Goal: Task Accomplishment & Management: Use online tool/utility

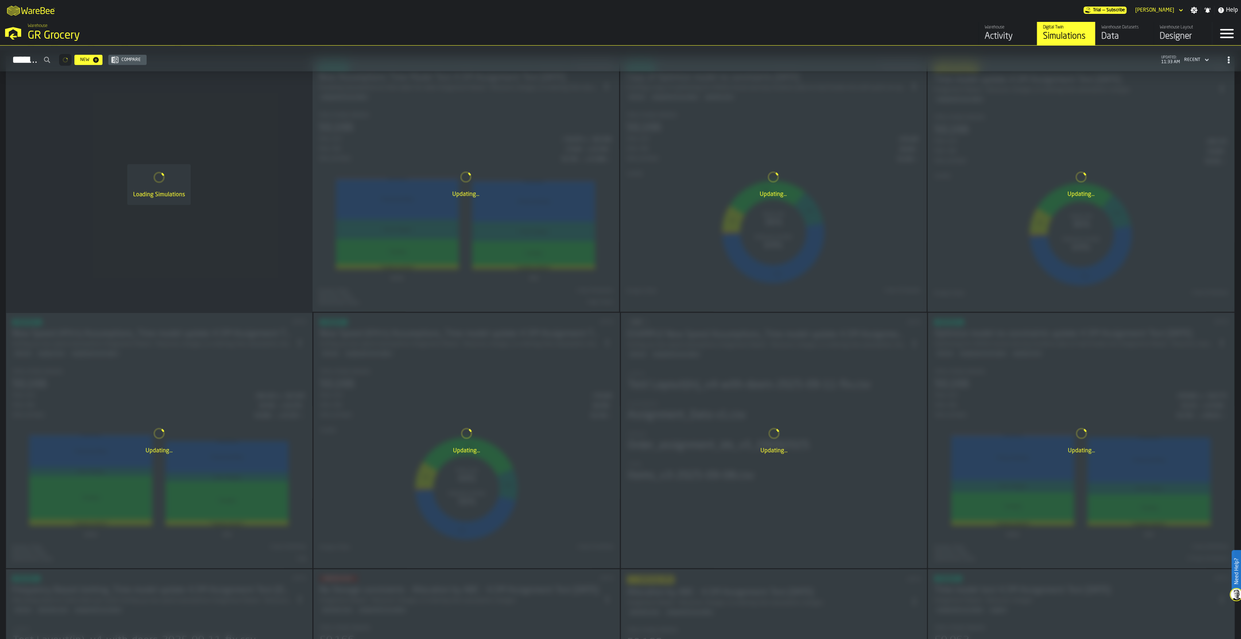
scroll to position [977, 0]
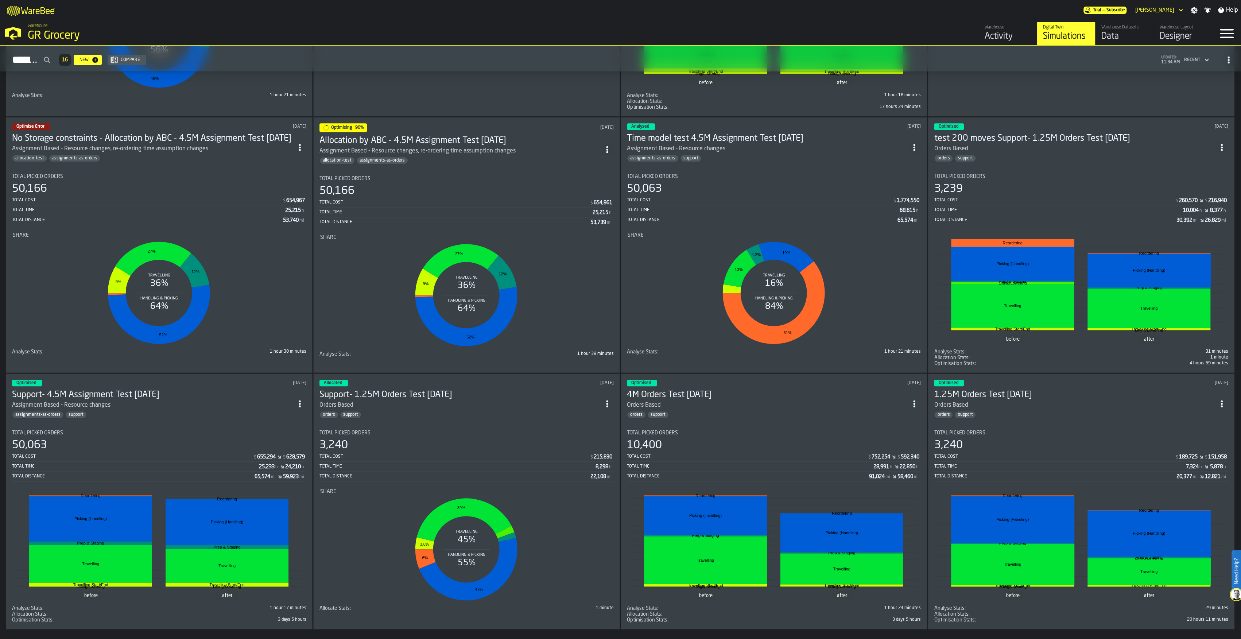
click at [266, 272] on rect "stat-Share" at bounding box center [159, 292] width 293 height 109
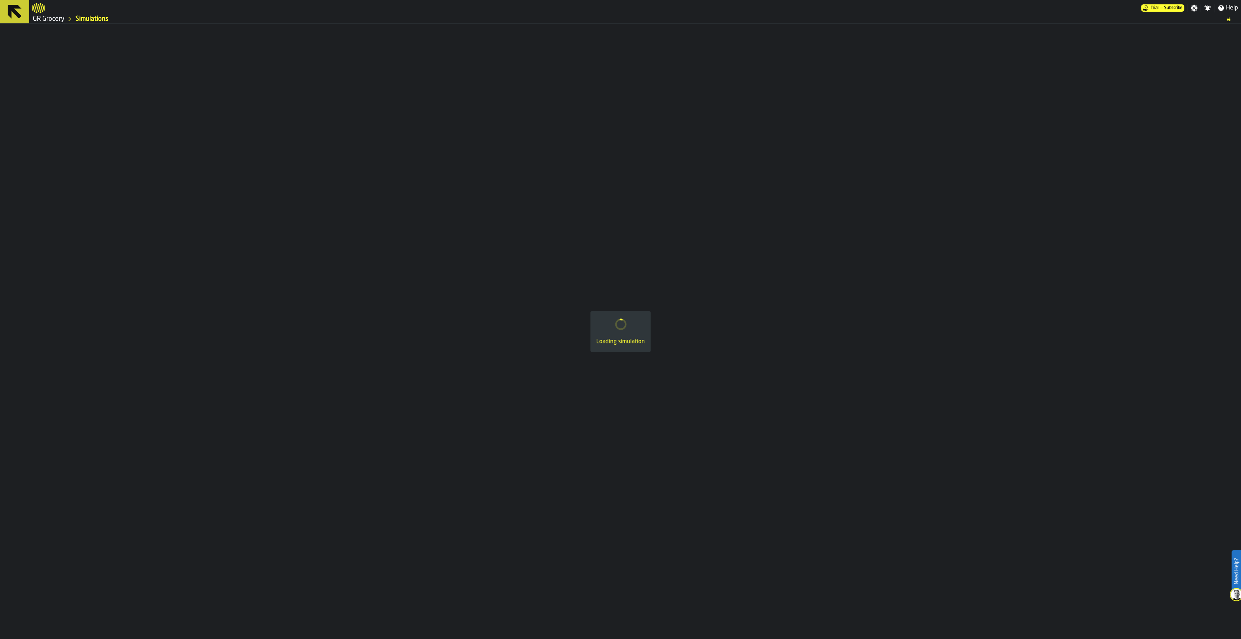
click at [15, 12] on icon at bounding box center [15, 12] width 14 height 14
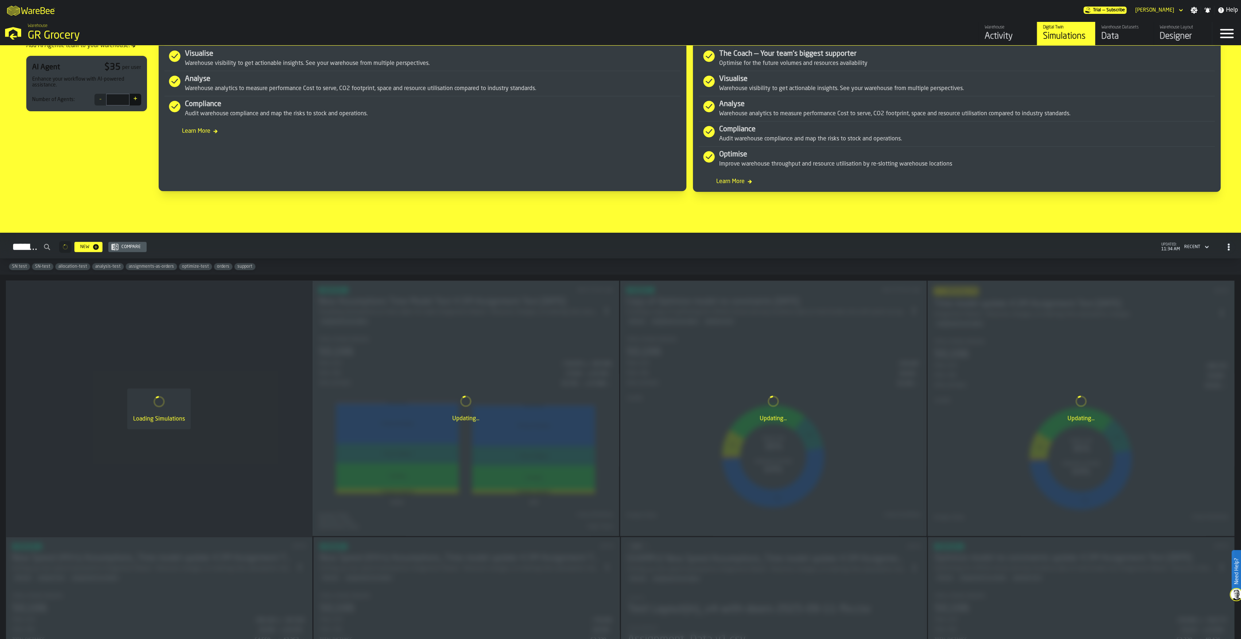
scroll to position [389, 0]
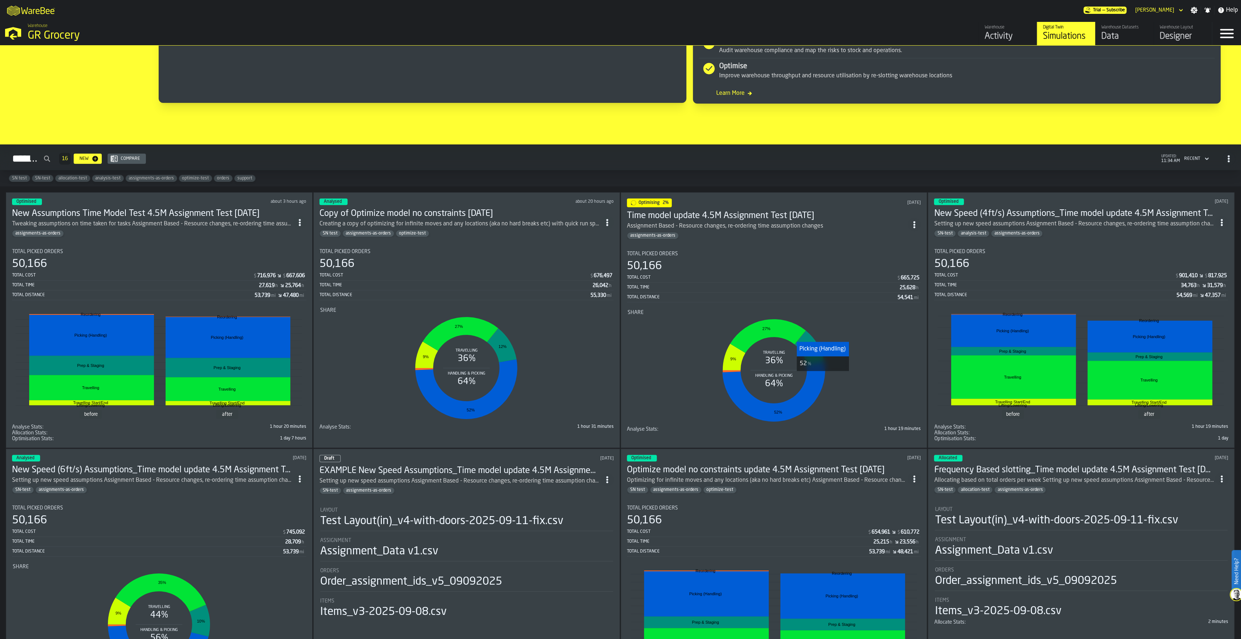
click at [530, 272] on icon "stat-Share" at bounding box center [773, 392] width 103 height 60
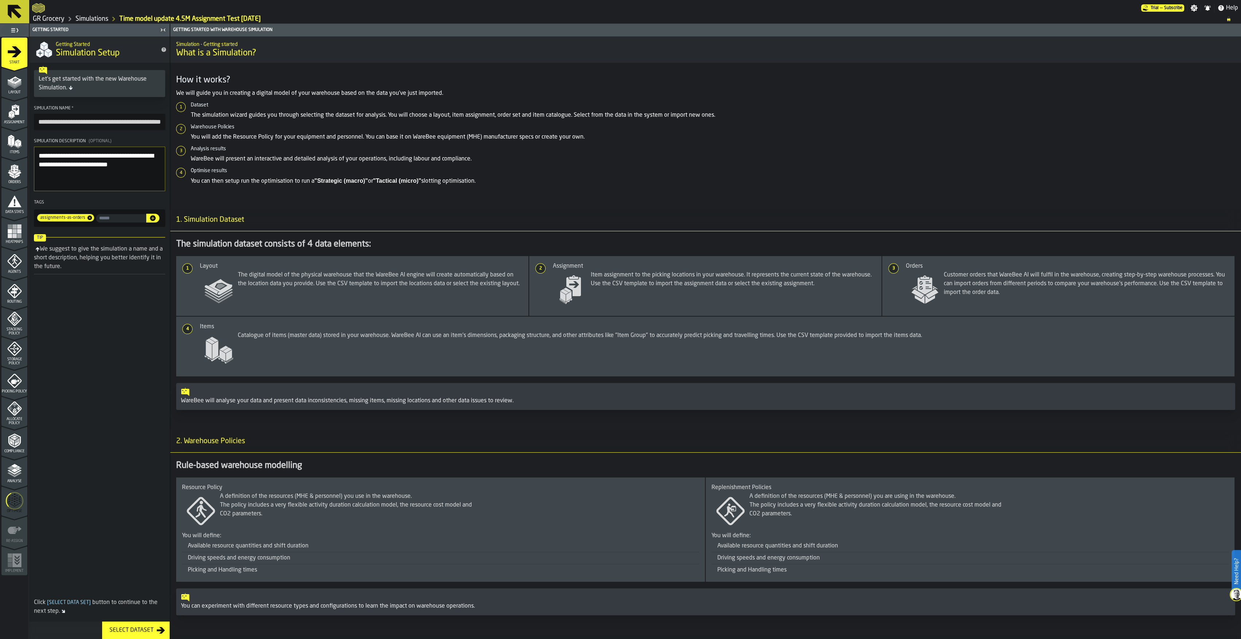
click at [8, 272] on icon "menu Optimise" at bounding box center [15, 500] width 18 height 29
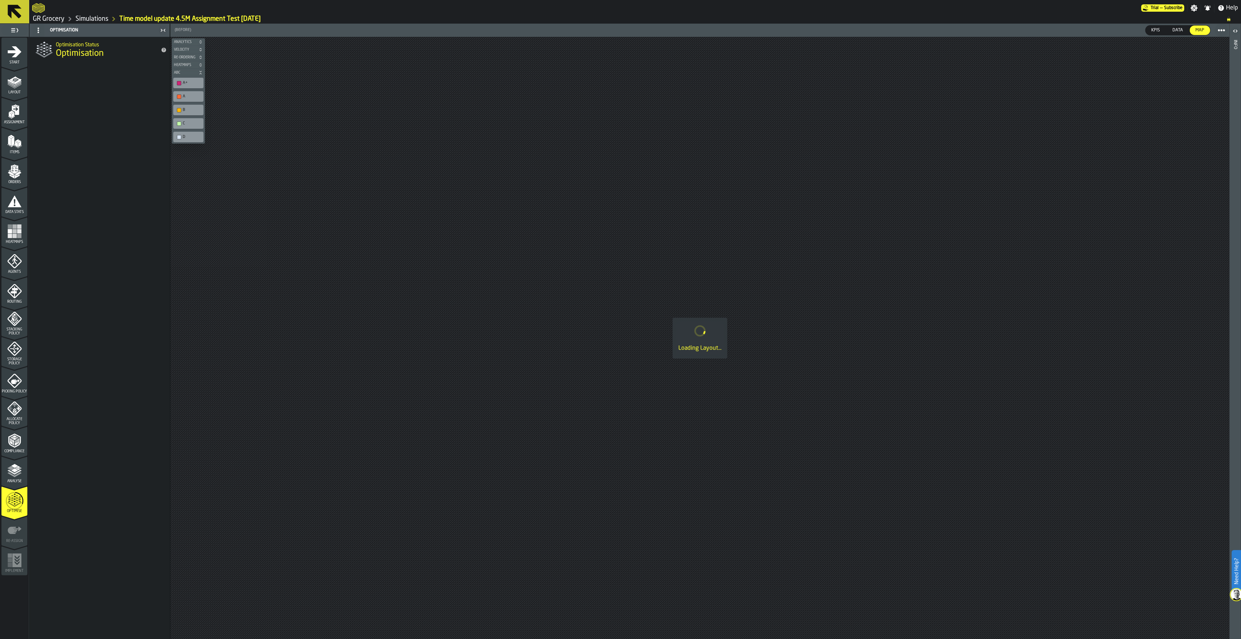
click at [9, 17] on icon at bounding box center [15, 12] width 18 height 18
click at [0, 8] on html "Need Help? Trial — Subscribe Settings Notifications Help GR Grocery Simulations…" at bounding box center [620, 319] width 1241 height 639
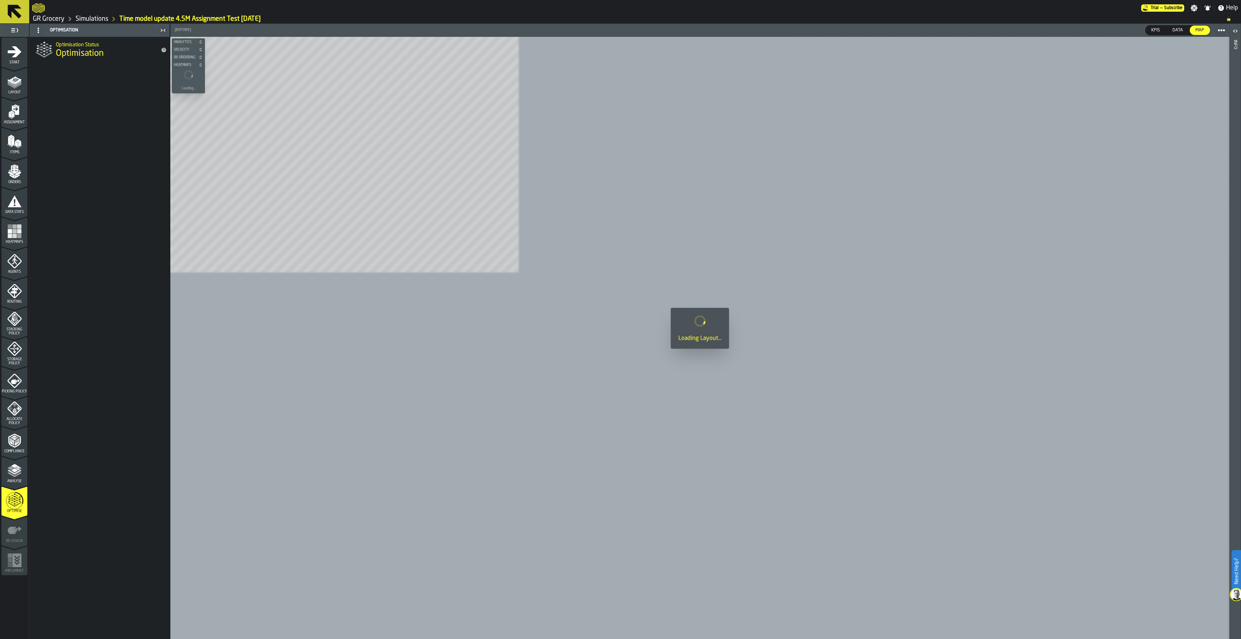
click at [8, 7] on icon at bounding box center [15, 12] width 14 height 14
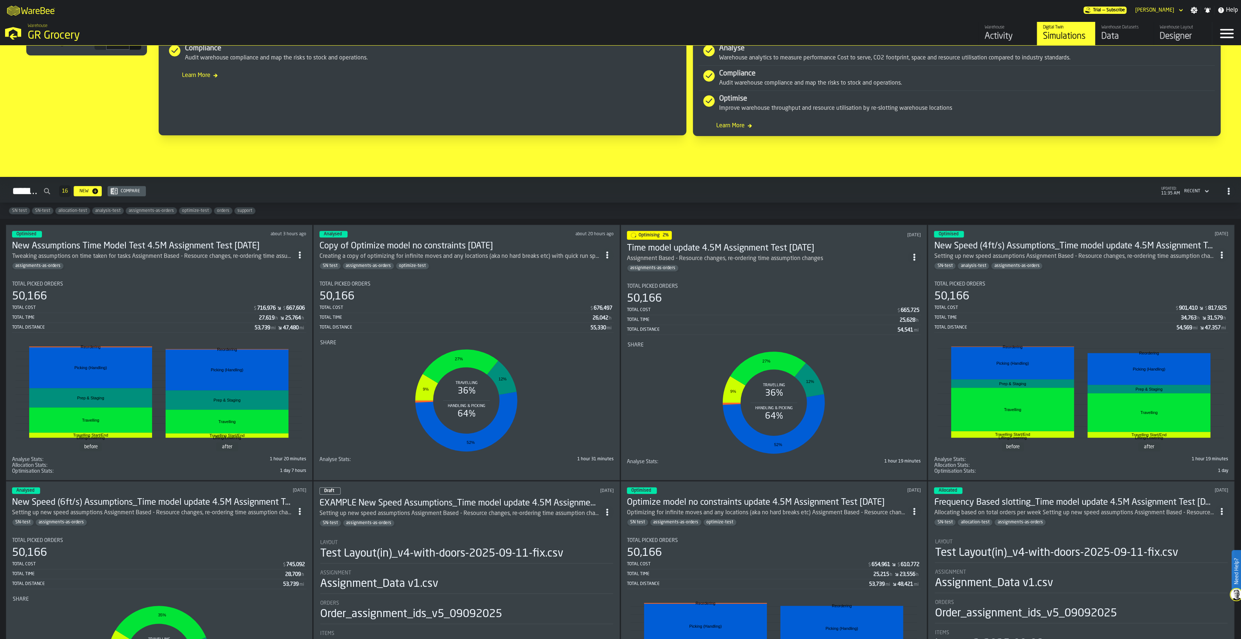
scroll to position [438, 0]
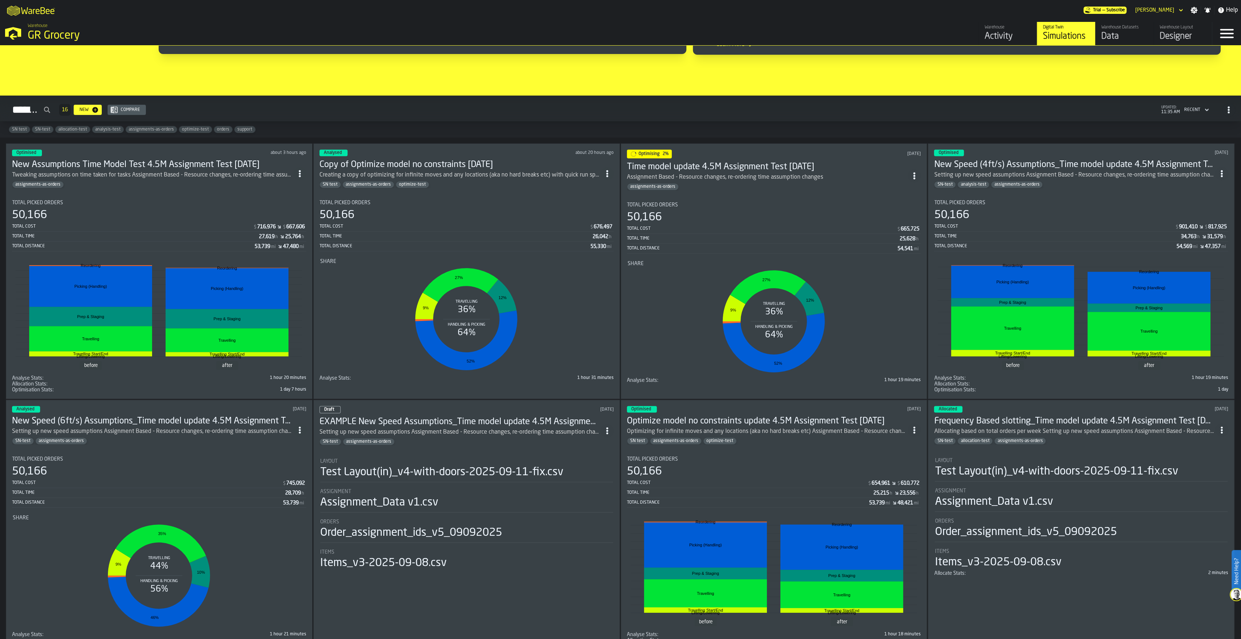
click at [100, 189] on div "Optimised about 3 hours ago New Assumptions Time Model Test 4.5M Assignment Tes…" at bounding box center [159, 271] width 307 height 256
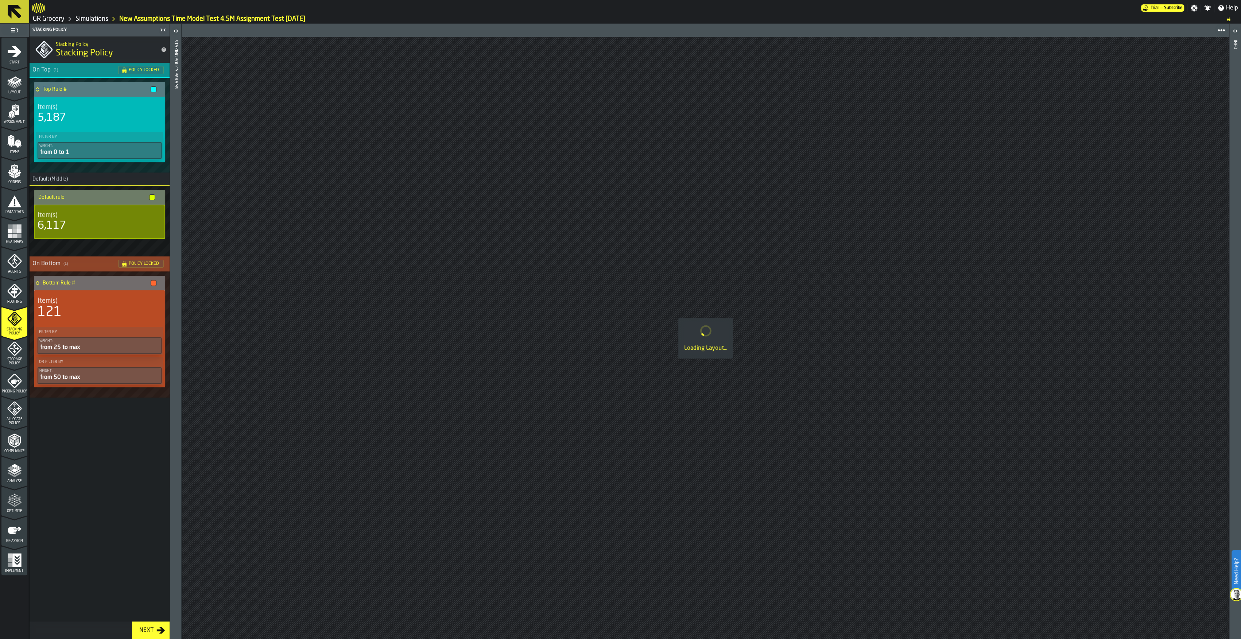
click at [10, 272] on span "Optimise" at bounding box center [14, 511] width 26 height 4
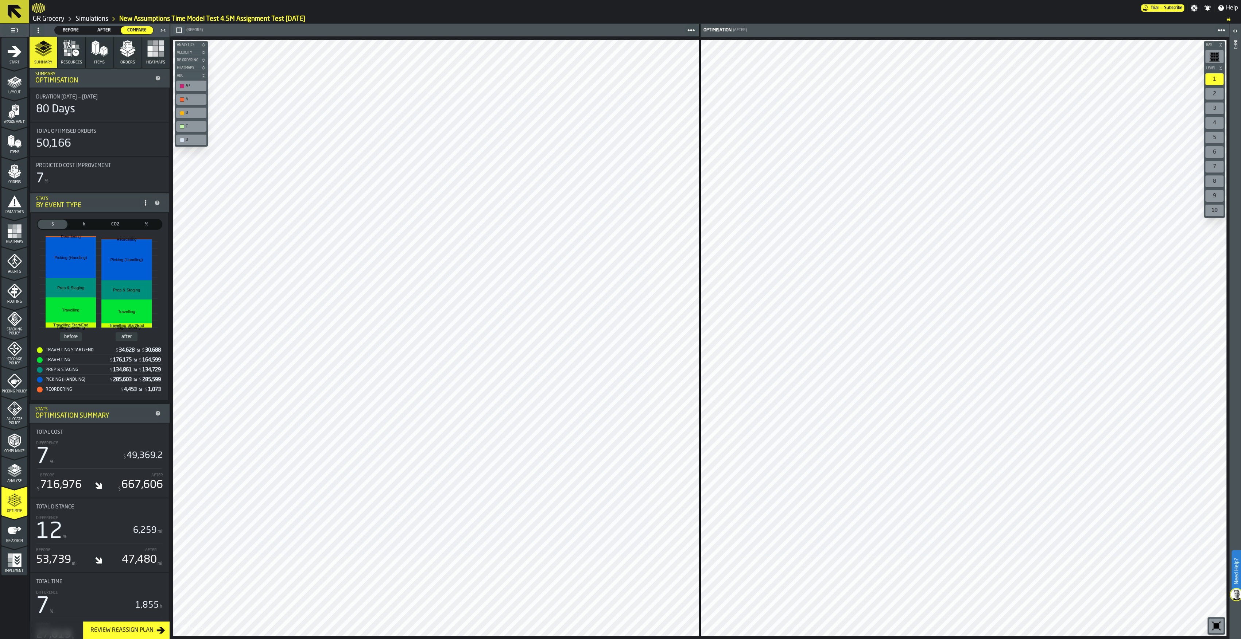
drag, startPoint x: 80, startPoint y: 221, endPoint x: 84, endPoint y: 224, distance: 4.6
click at [80, 221] on span "h" at bounding box center [83, 224] width 27 height 7
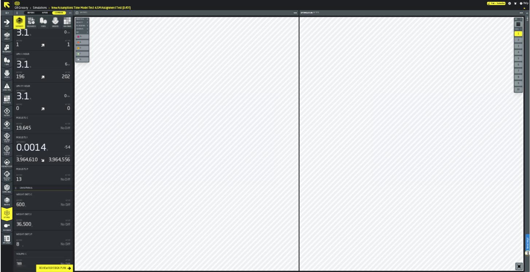
scroll to position [630, 0]
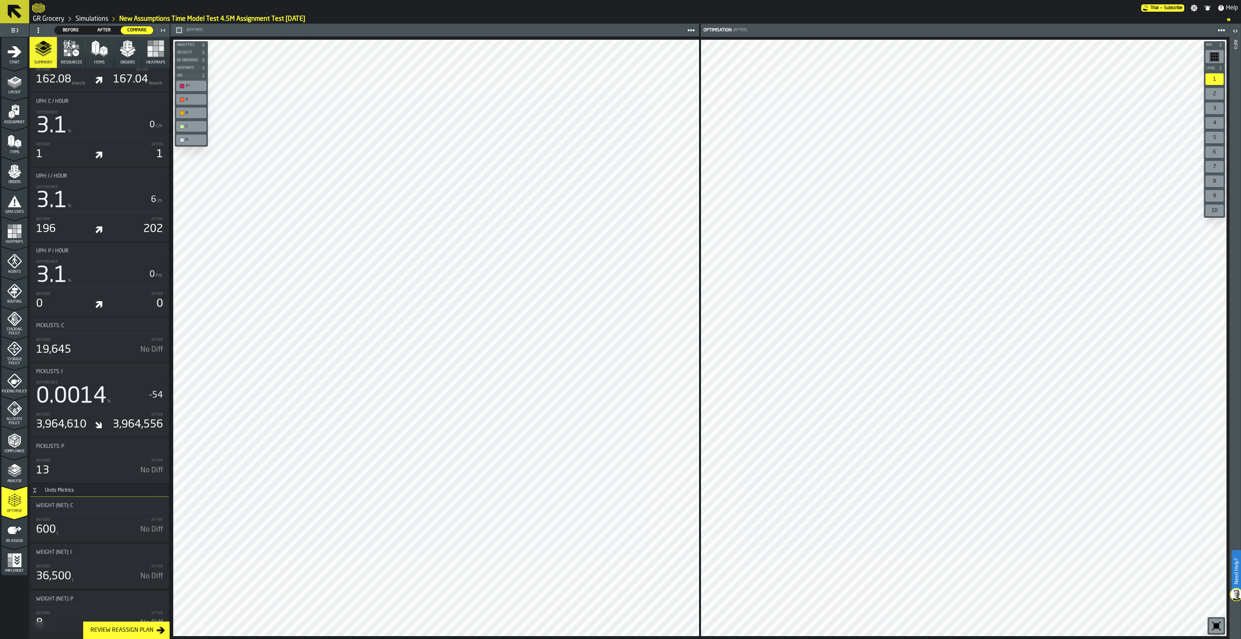
click at [125, 49] on icon "button" at bounding box center [127, 46] width 9 height 10
click at [128, 52] on polygon "button" at bounding box center [131, 54] width 6 height 5
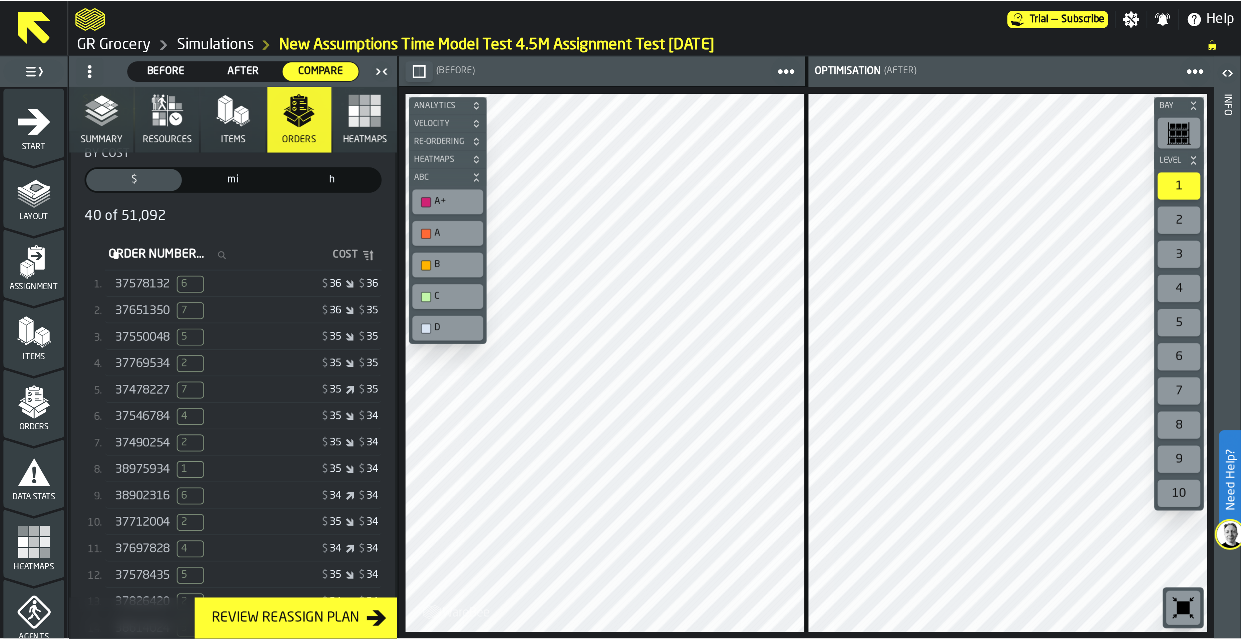
scroll to position [75, 0]
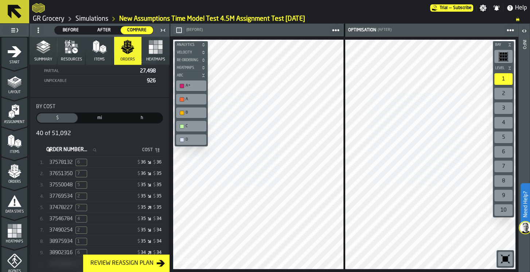
click at [101, 165] on div "37578132 6 $ 36 $ 36" at bounding box center [104, 163] width 118 height 11
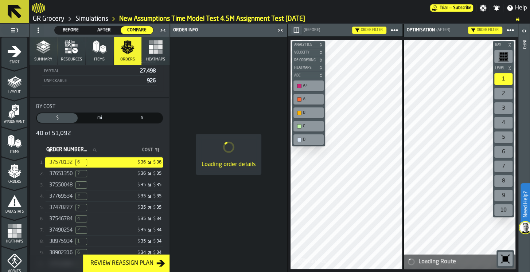
click at [113, 176] on div "37651350 7 $ 36 $ 35" at bounding box center [104, 174] width 118 height 11
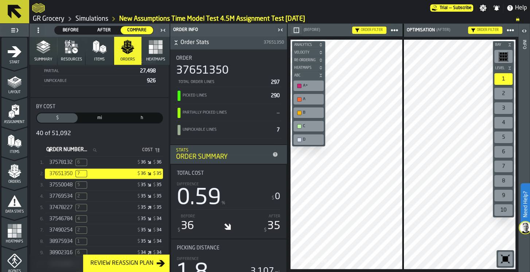
click at [162, 28] on icon "button-toggle-Close me" at bounding box center [163, 30] width 9 height 9
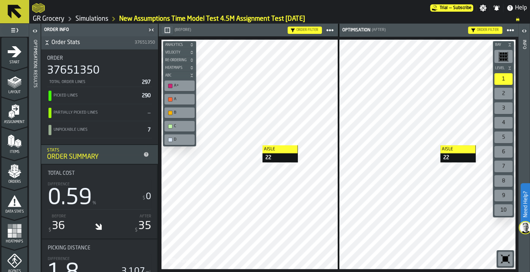
click at [433, 145] on div at bounding box center [428, 155] width 177 height 230
click at [173, 85] on div "A+" at bounding box center [179, 86] width 27 height 8
click at [175, 90] on div "A+" at bounding box center [179, 86] width 30 height 11
click at [176, 89] on div "A+" at bounding box center [179, 86] width 27 height 8
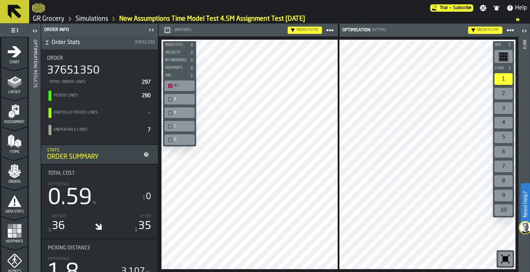
click at [190, 74] on icon "button-" at bounding box center [192, 75] width 4 height 4
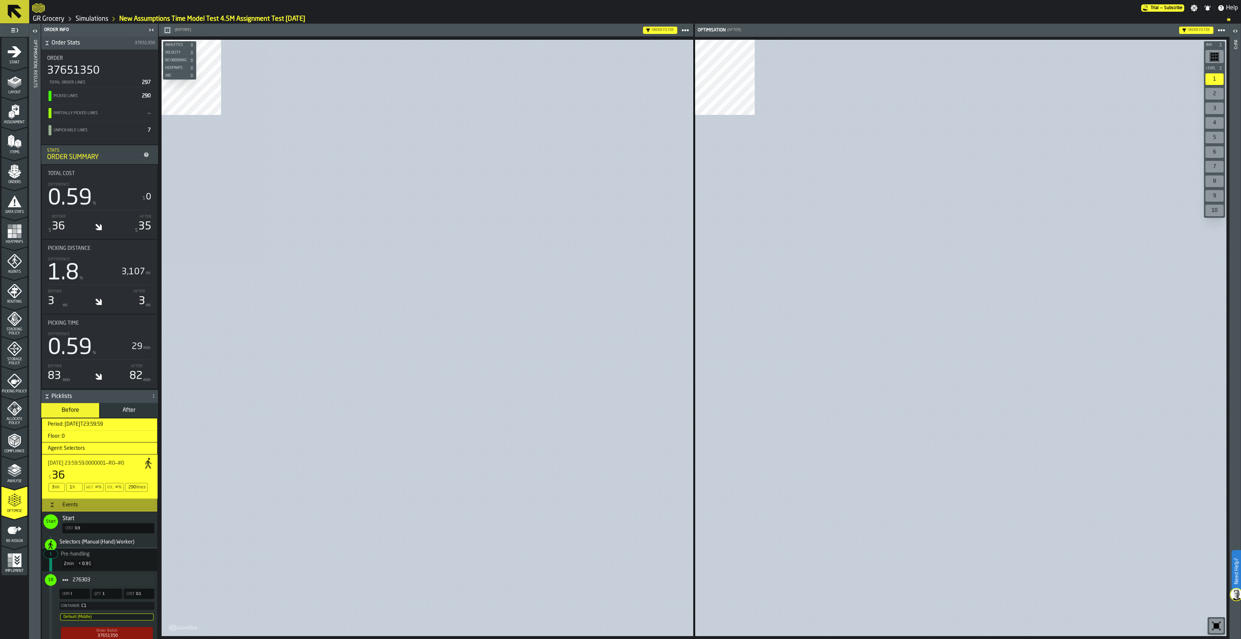
click at [46, 18] on link "GR Grocery" at bounding box center [49, 19] width 32 height 8
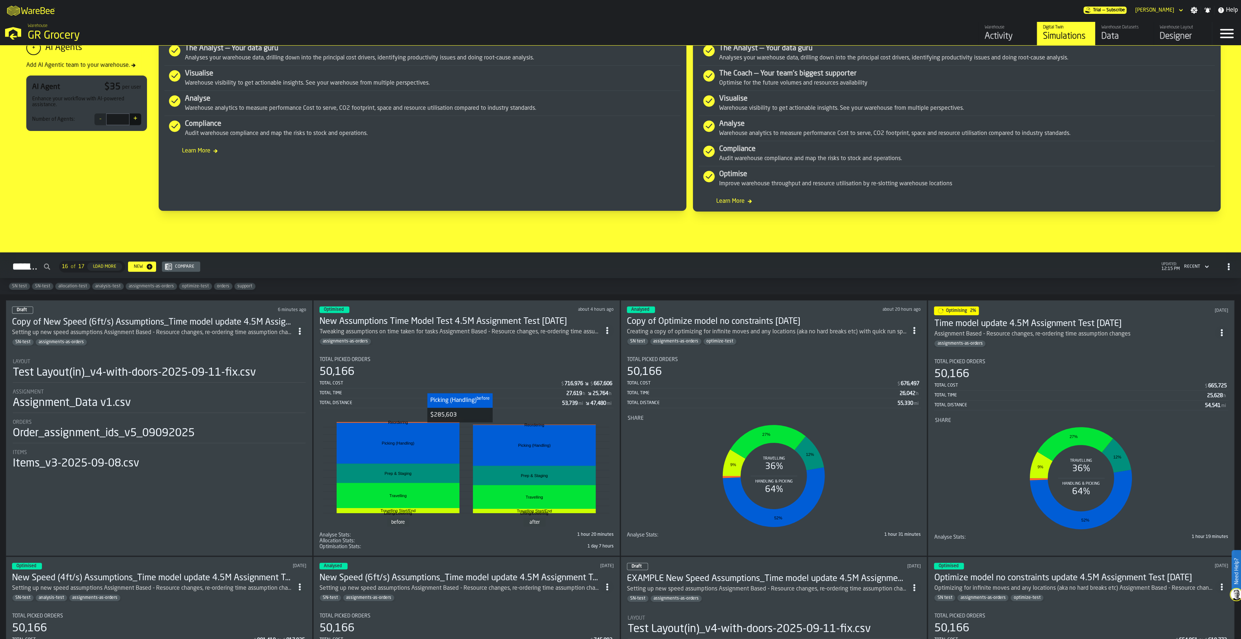
scroll to position [340, 0]
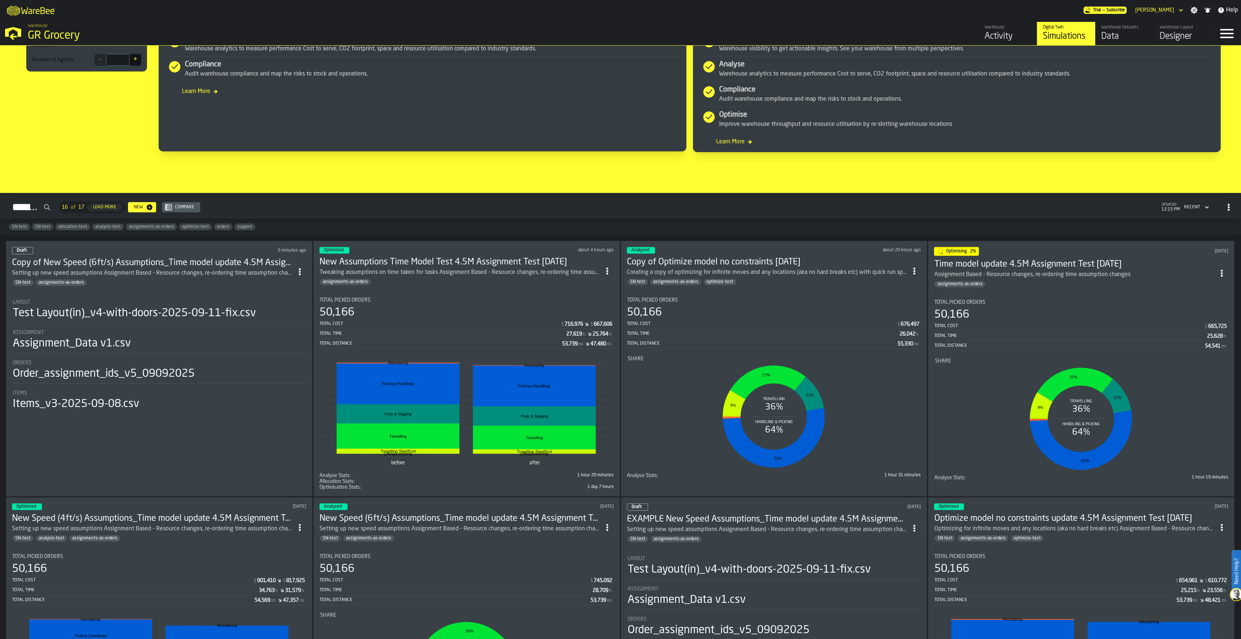
click at [468, 272] on section "Total Picked Orders 50,166 Total Cost $ 716,976 $ 667,606 Total Time 27,619 h 2…" at bounding box center [467, 390] width 294 height 199
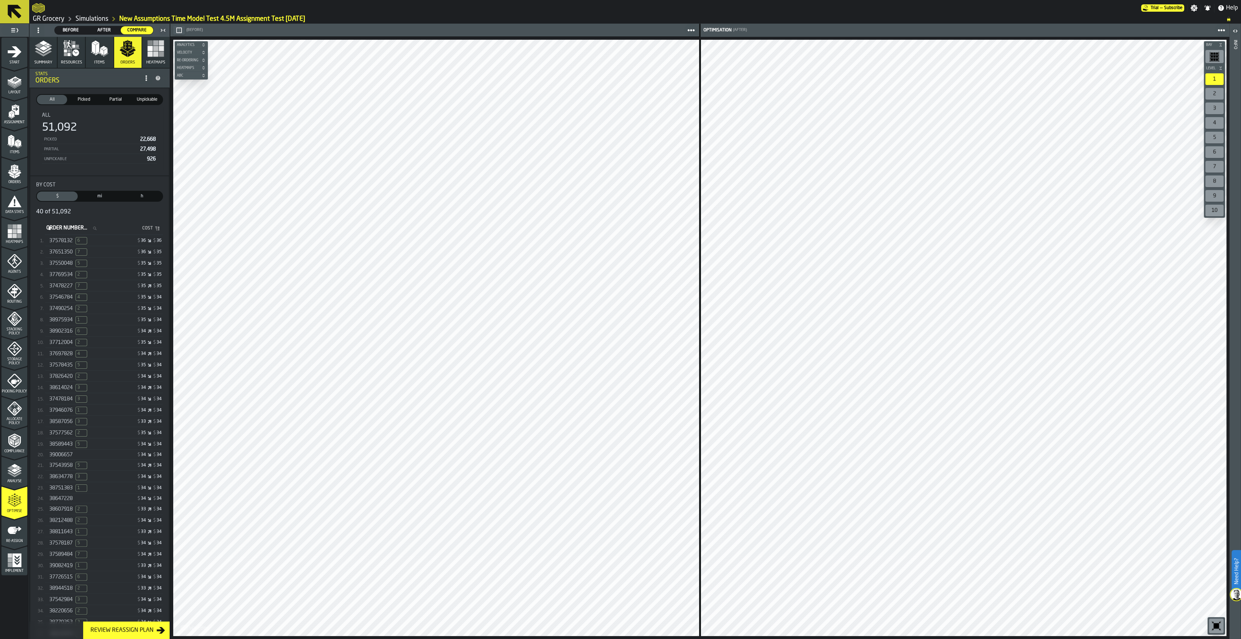
click at [11, 272] on span "Re-assign" at bounding box center [14, 541] width 26 height 4
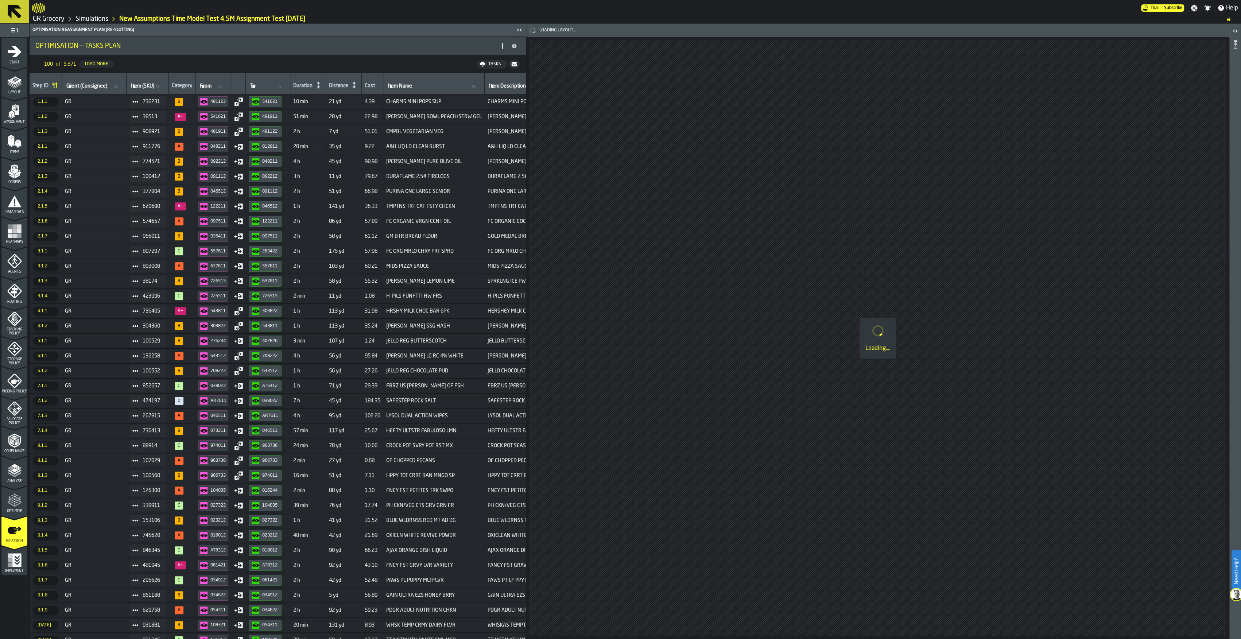
click at [503, 48] on icon at bounding box center [503, 46] width 6 height 6
click at [465, 74] on div "Show Assignment Changes" at bounding box center [473, 83] width 61 height 18
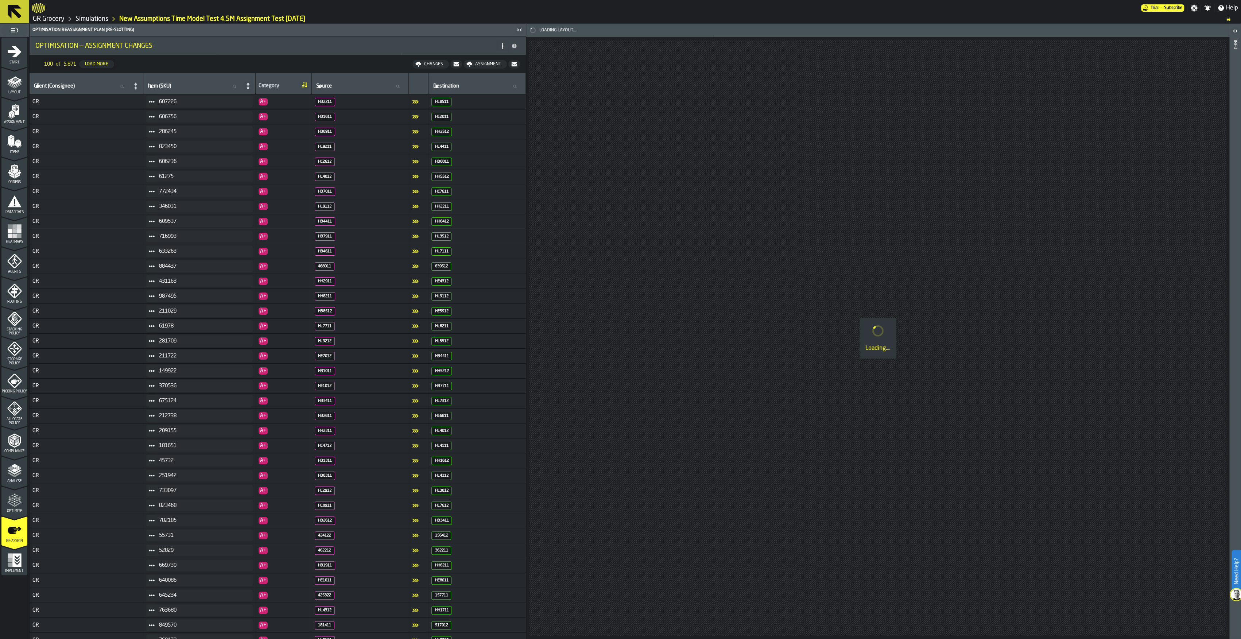
click at [478, 64] on div "Assignment" at bounding box center [488, 64] width 32 height 5
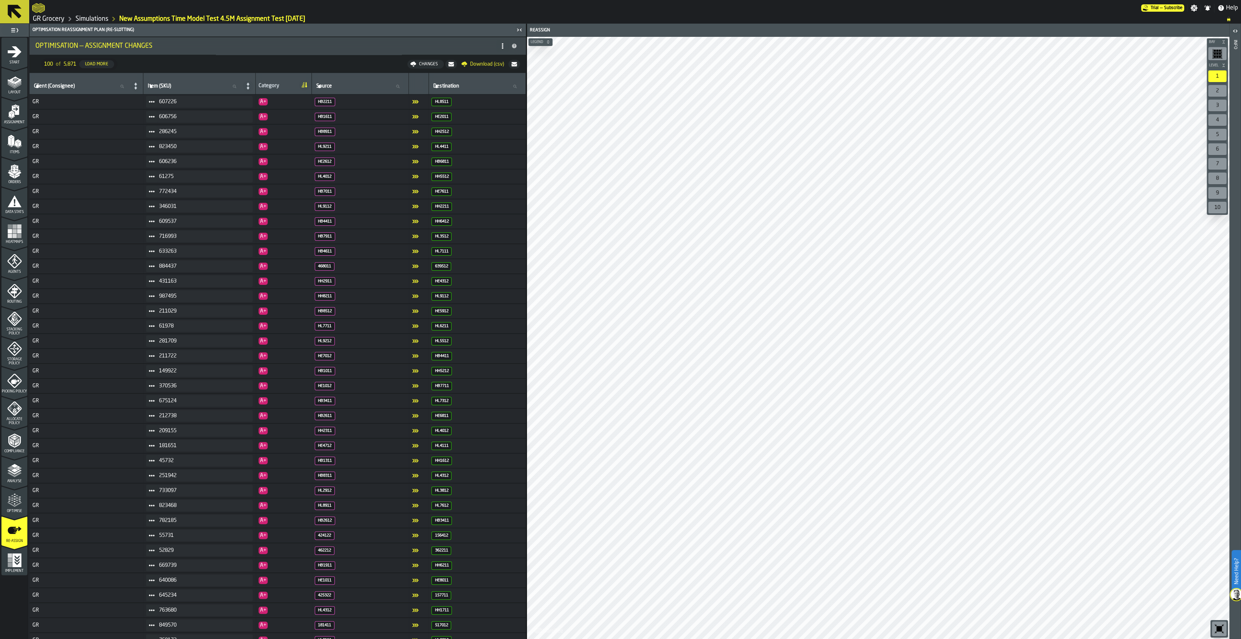
click at [474, 65] on span "Download (csv)" at bounding box center [487, 64] width 34 height 6
click at [426, 67] on div "Changes" at bounding box center [433, 64] width 25 height 5
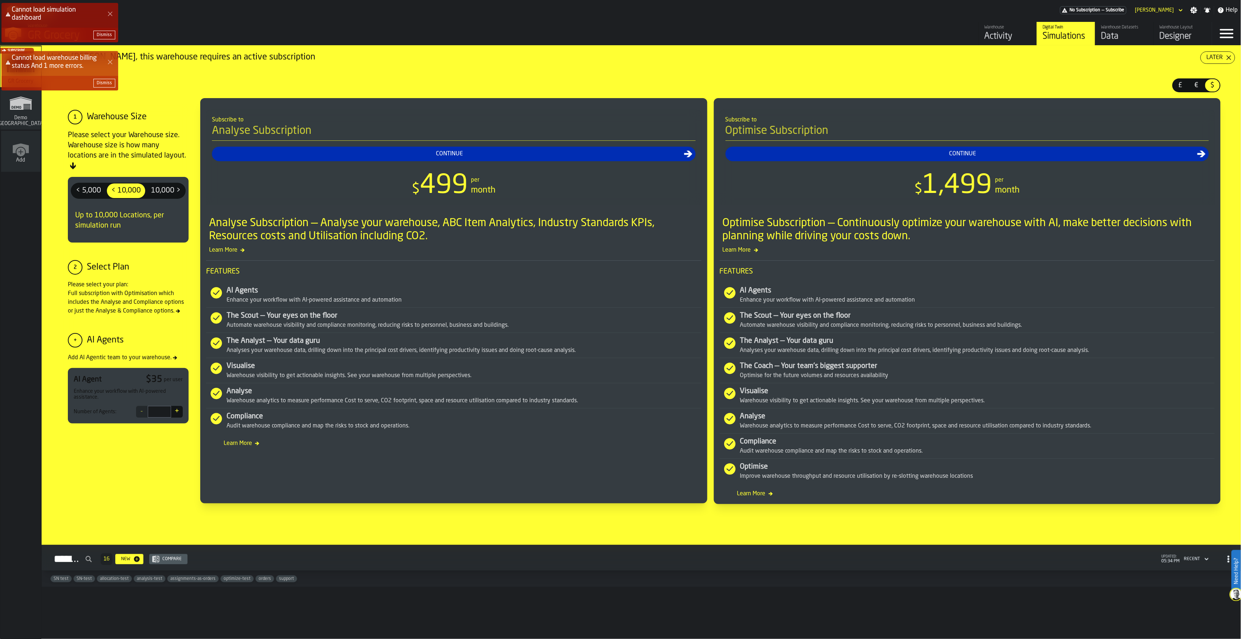
click at [111, 65] on button "Close Error" at bounding box center [110, 62] width 10 height 10
click at [109, 18] on button "Close Error" at bounding box center [110, 14] width 10 height 10
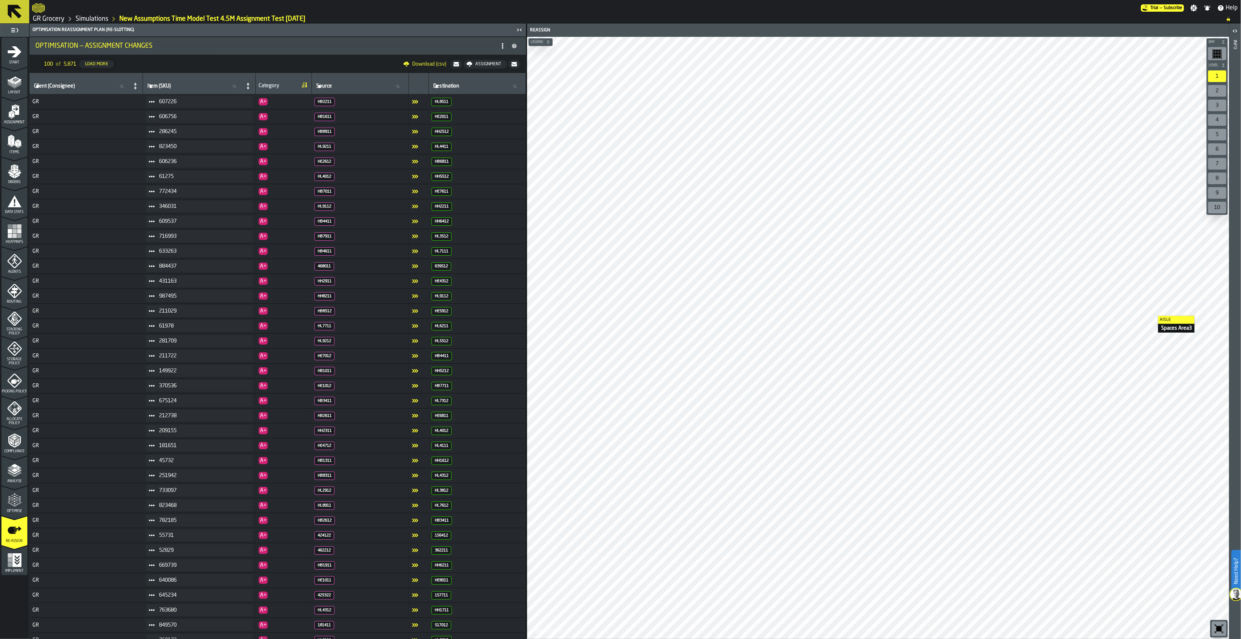
drag, startPoint x: 57, startPoint y: 19, endPoint x: 948, endPoint y: 172, distance: 904.5
click at [57, 19] on link "GR Grocery" at bounding box center [49, 19] width 32 height 8
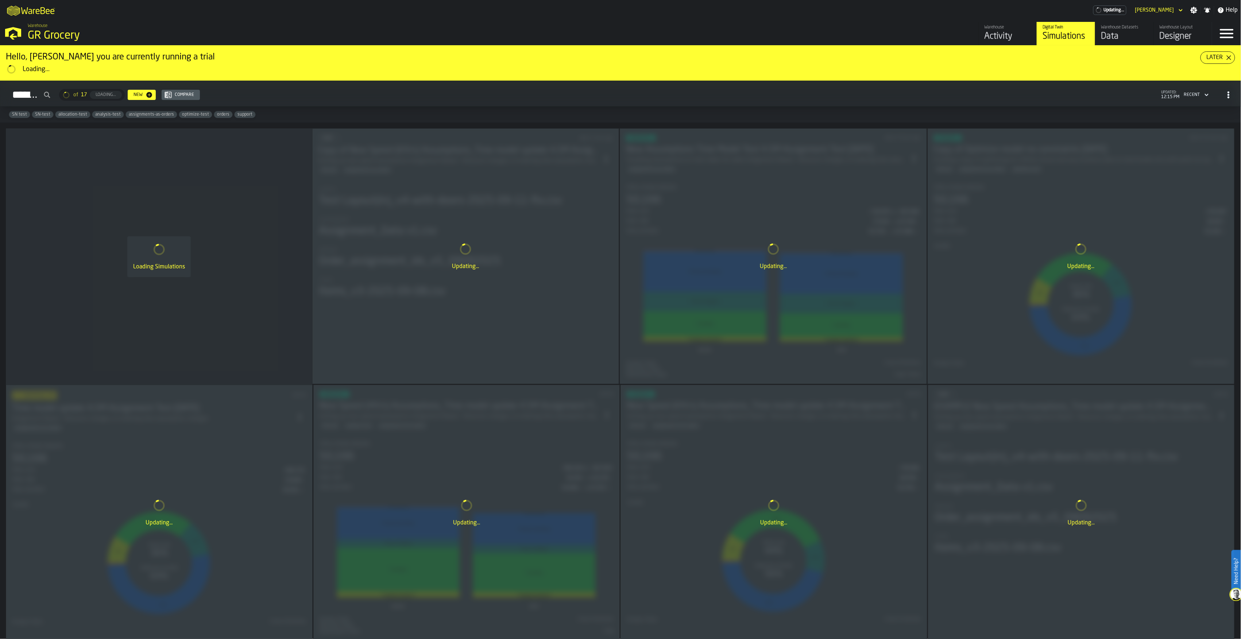
drag, startPoint x: 1144, startPoint y: 107, endPoint x: 1140, endPoint y: 110, distance: 5.7
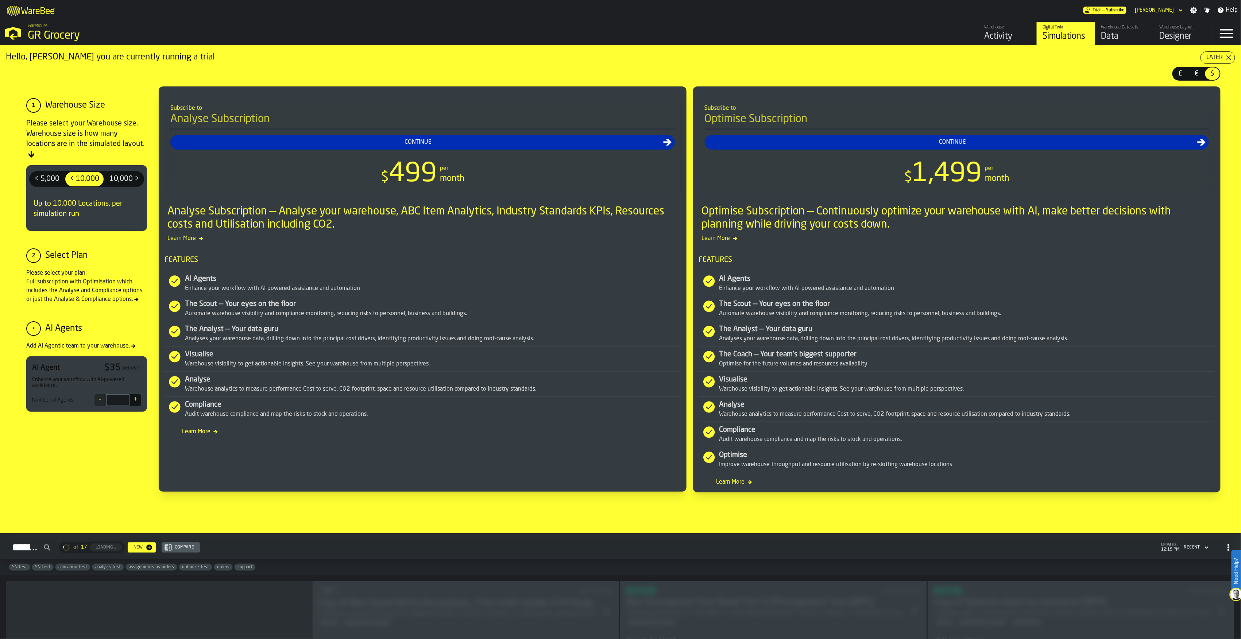
drag, startPoint x: 1140, startPoint y: 110, endPoint x: 1172, endPoint y: 23, distance: 92.4
click at [530, 23] on link "Warehouse Layout Designer" at bounding box center [1182, 33] width 58 height 23
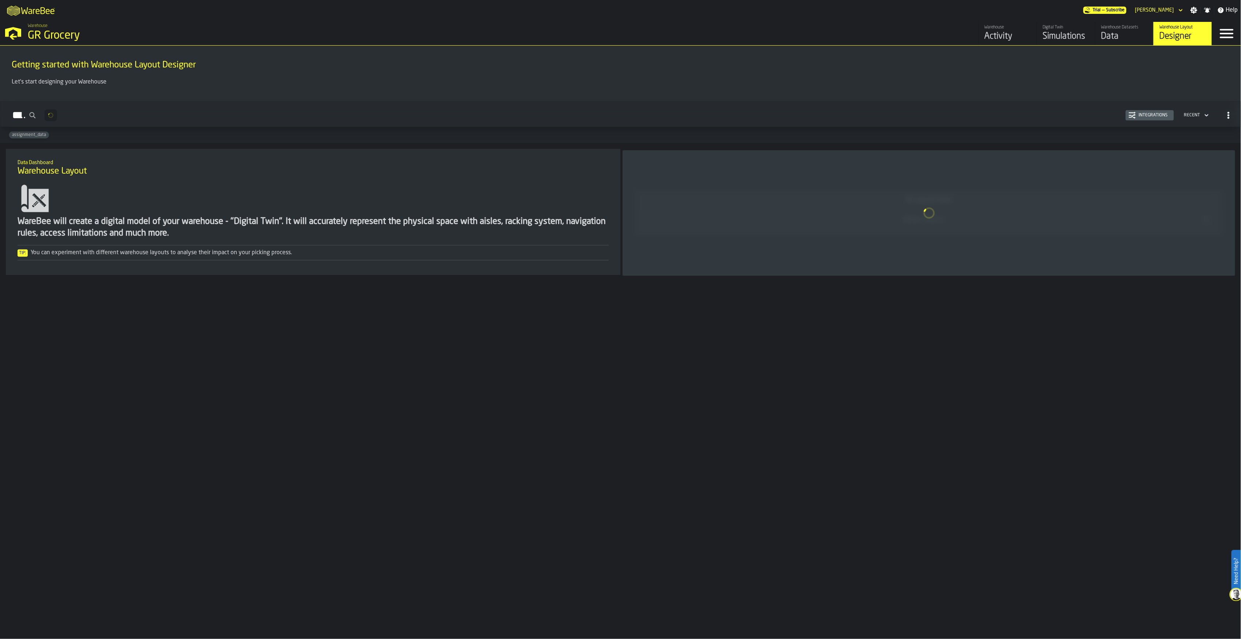
click at [530, 36] on div "Designer" at bounding box center [1182, 37] width 46 height 12
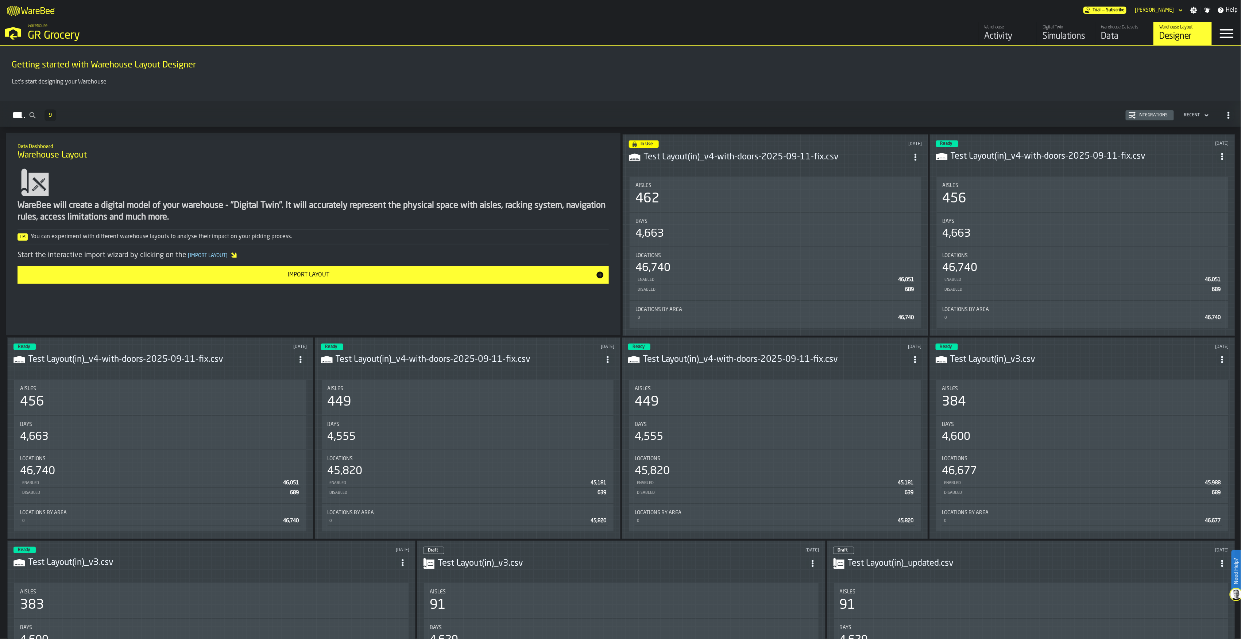
click at [530, 165] on header "Ready 4 days ago Test Layout(in)_v4-with-doors-2025-09-11-fix.csv" at bounding box center [1082, 154] width 293 height 29
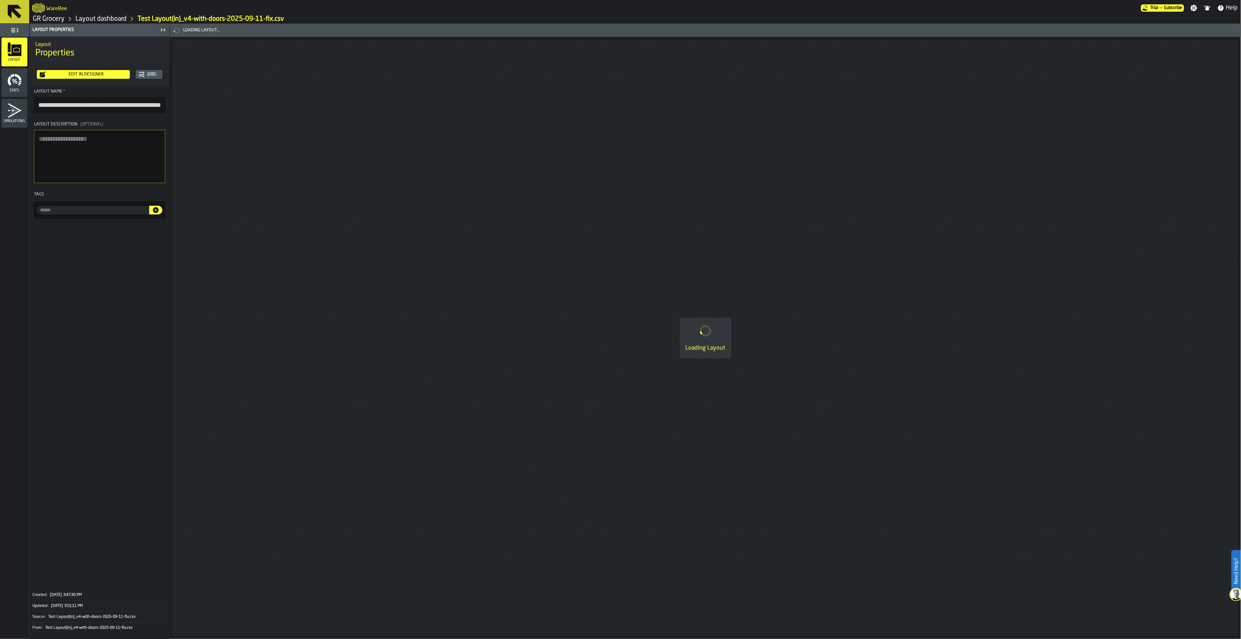
click at [90, 18] on link "Layout dashboard" at bounding box center [100, 19] width 51 height 8
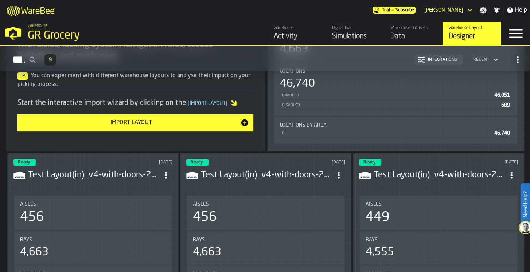
scroll to position [94, 0]
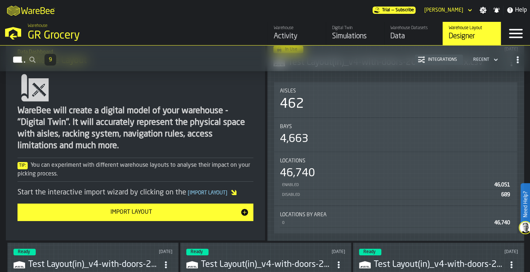
click at [180, 210] on div "Import Layout" at bounding box center [131, 212] width 218 height 9
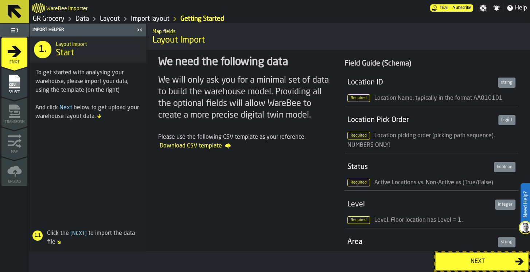
click at [504, 259] on div "Next" at bounding box center [477, 261] width 75 height 9
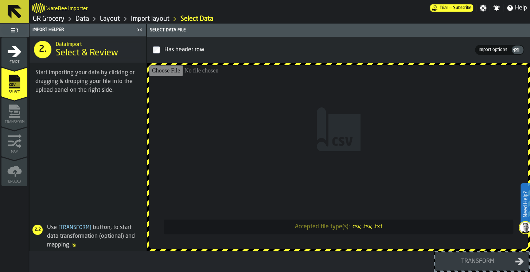
click at [330, 142] on input "Accepted file type(s): .csv, .tsv, .txt" at bounding box center [338, 157] width 379 height 184
type input "**********"
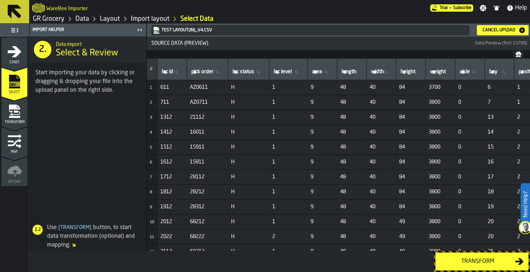
click at [477, 261] on div "Transform" at bounding box center [477, 261] width 75 height 9
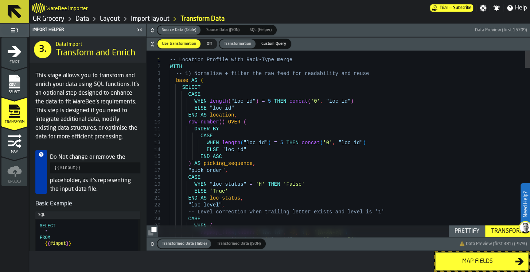
click at [64, 7] on h2 "WareBee Importer" at bounding box center [67, 7] width 42 height 7
click at [49, 20] on link "GR Grocery" at bounding box center [49, 19] width 32 height 8
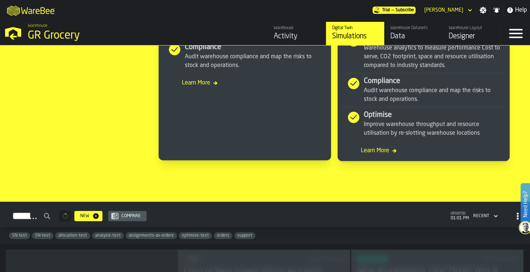
scroll to position [588, 0]
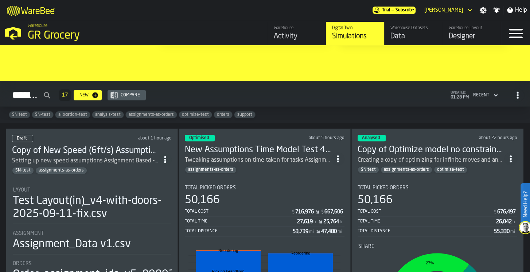
click at [467, 33] on div "Designer" at bounding box center [472, 36] width 46 height 10
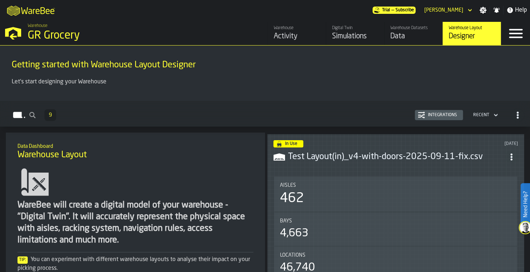
click at [356, 28] on div "Digital Twin" at bounding box center [355, 28] width 46 height 5
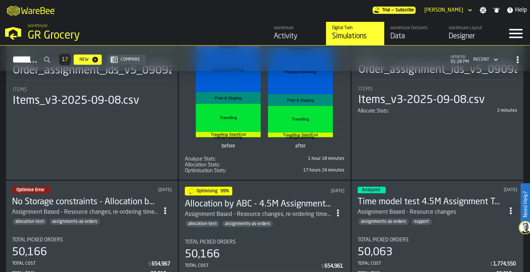
scroll to position [1306, 0]
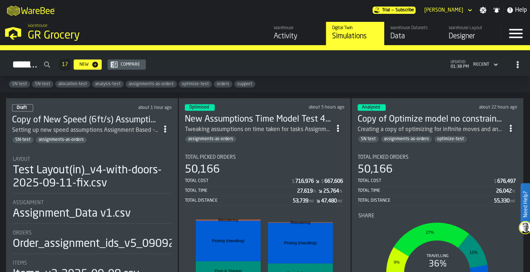
scroll to position [619, 0]
click at [271, 113] on h3 "New Assumptions Time Model Test 4.5M Assignment Test [DATE]" at bounding box center [258, 119] width 147 height 12
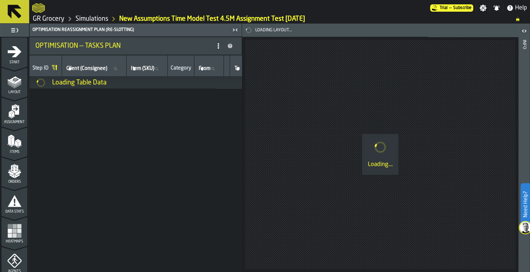
click at [90, 18] on link "Simulations" at bounding box center [91, 19] width 33 height 8
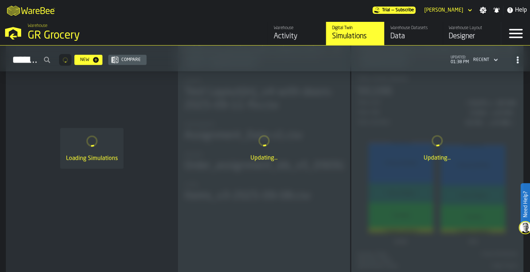
scroll to position [606, 0]
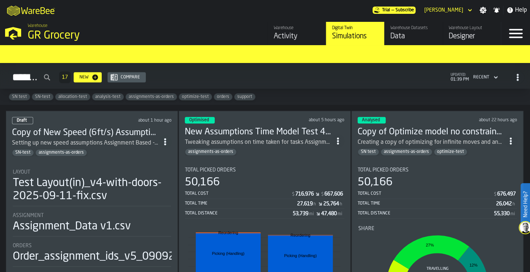
click at [115, 130] on h3 "Copy of New Speed (6ft/s) Assumptions_Time model update 4.5M Assignment Test [D…" at bounding box center [85, 133] width 147 height 12
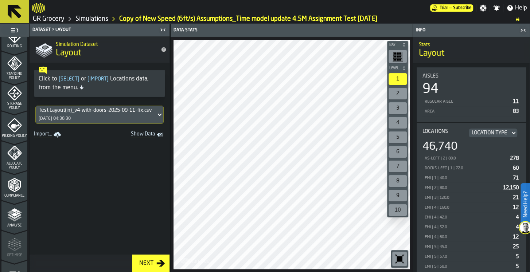
scroll to position [256, 0]
click at [12, 138] on span "Picking Policy" at bounding box center [14, 136] width 26 height 4
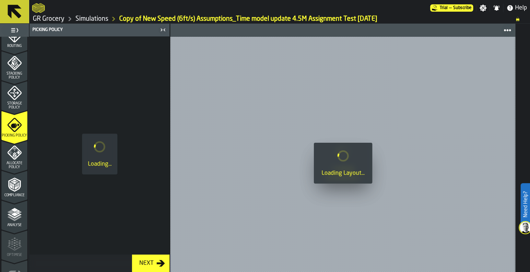
click at [11, 65] on icon "menu Stacking Policy" at bounding box center [14, 63] width 15 height 15
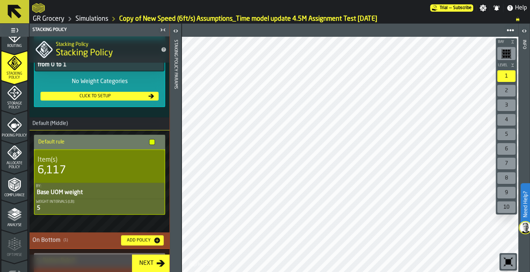
scroll to position [93, 0]
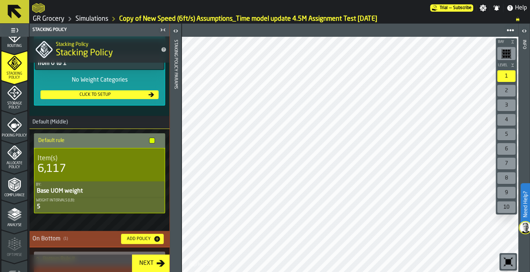
click at [4, 95] on div "Storage Policy" at bounding box center [14, 98] width 26 height 24
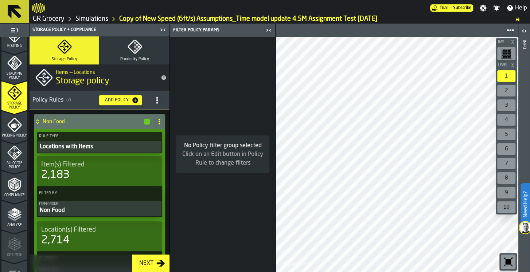
scroll to position [251, 0]
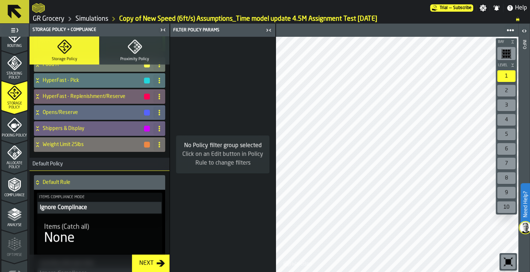
click at [49, 142] on h4 "Weight Limit 25lbs" at bounding box center [93, 145] width 101 height 6
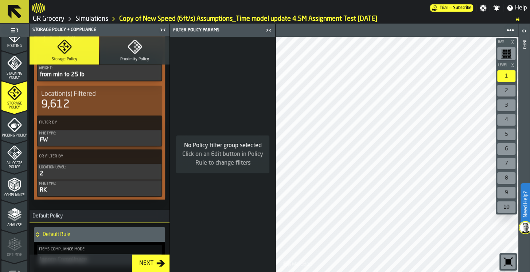
scroll to position [408, 0]
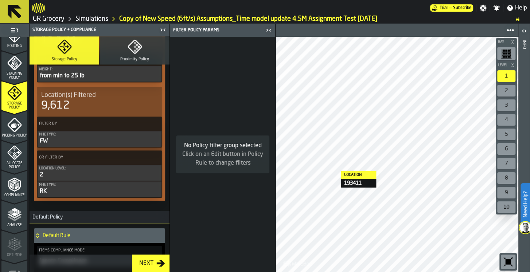
click at [51, 18] on link "GR Grocery" at bounding box center [49, 19] width 32 height 8
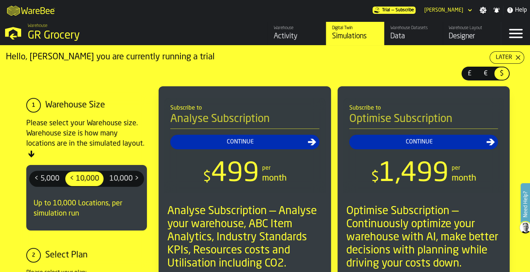
click at [285, 28] on div "Warehouse" at bounding box center [297, 28] width 46 height 5
